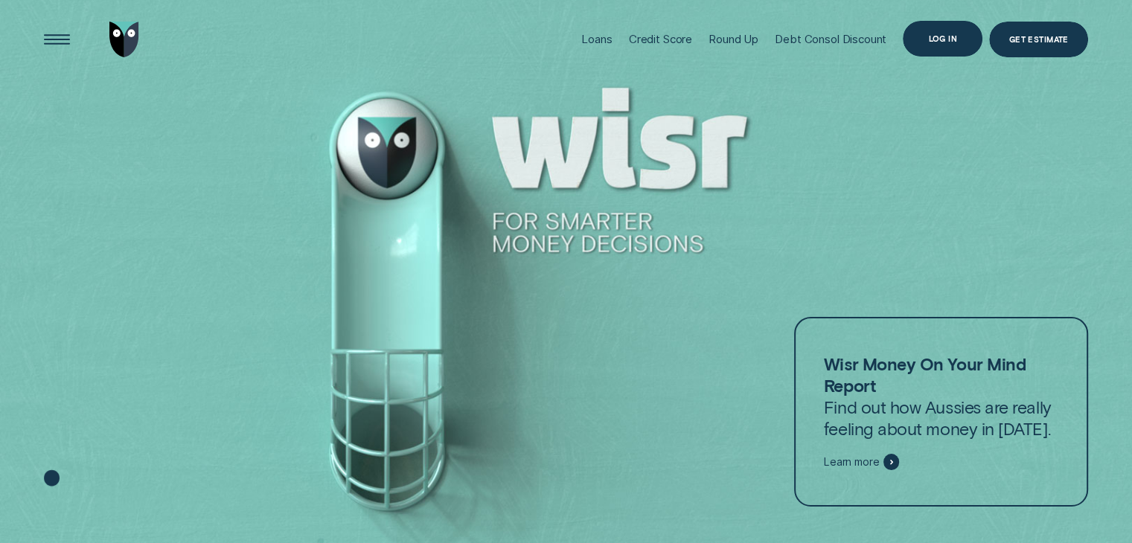
click at [950, 36] on div "Log in" at bounding box center [942, 38] width 29 height 7
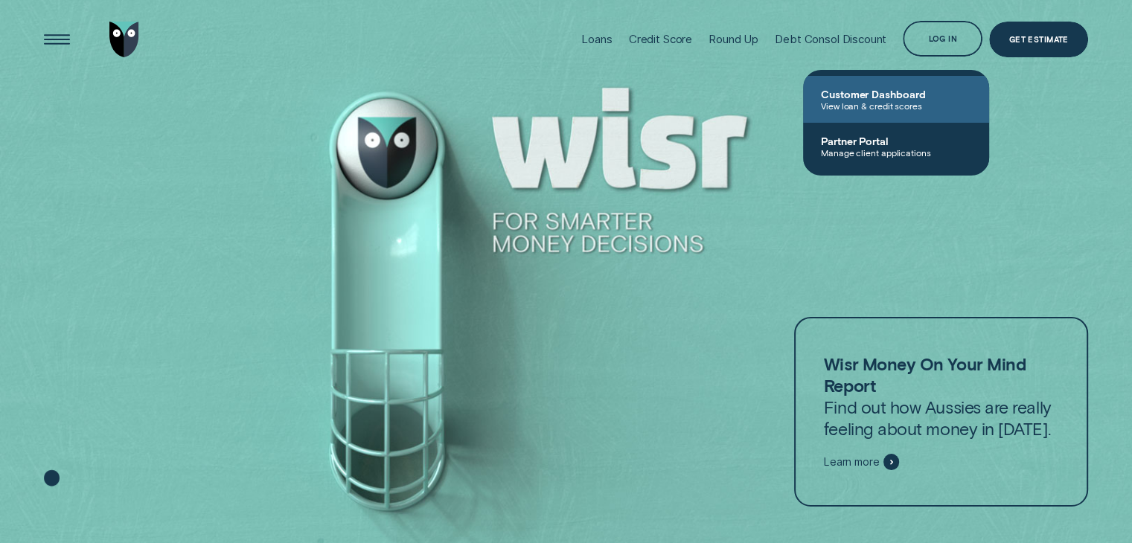
click at [905, 101] on span "View loan & credit scores" at bounding box center [896, 105] width 150 height 10
